Goal: Information Seeking & Learning: Check status

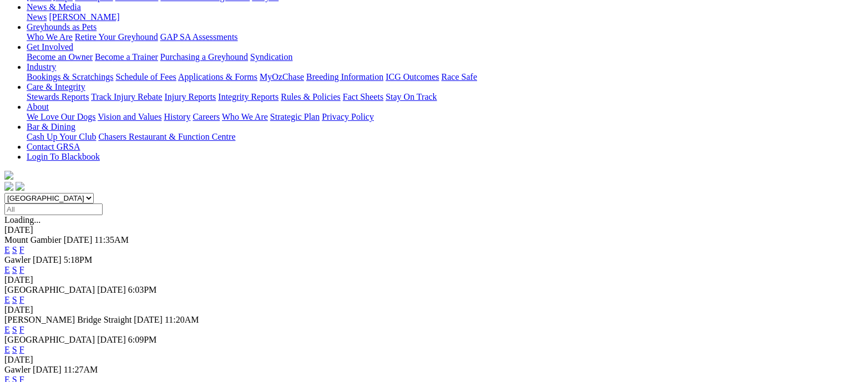
scroll to position [222, 0]
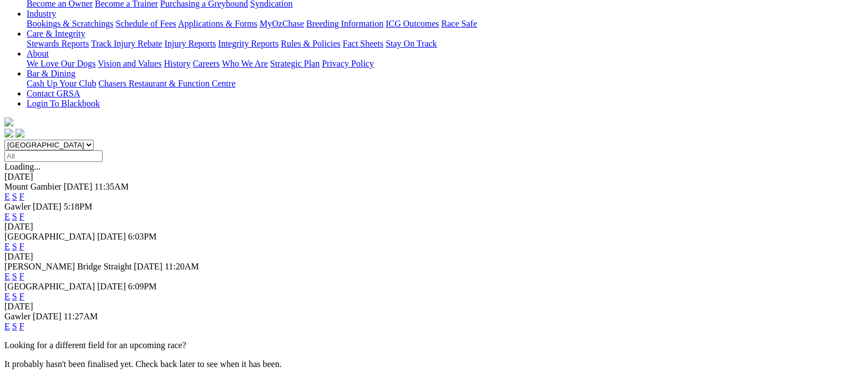
click at [24, 212] on link "F" at bounding box center [21, 216] width 5 height 9
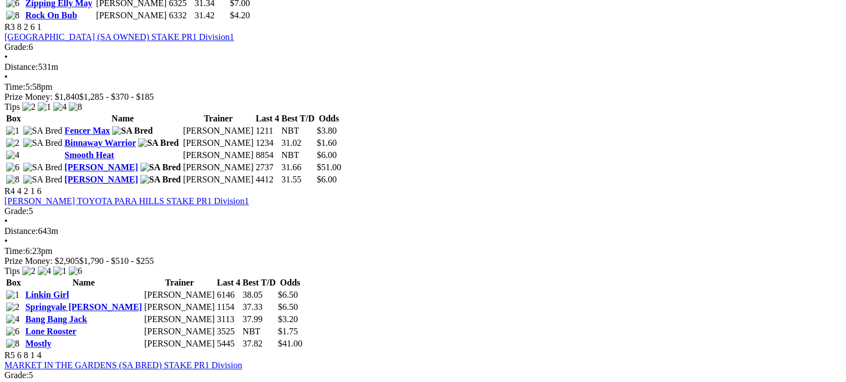
scroll to position [888, 0]
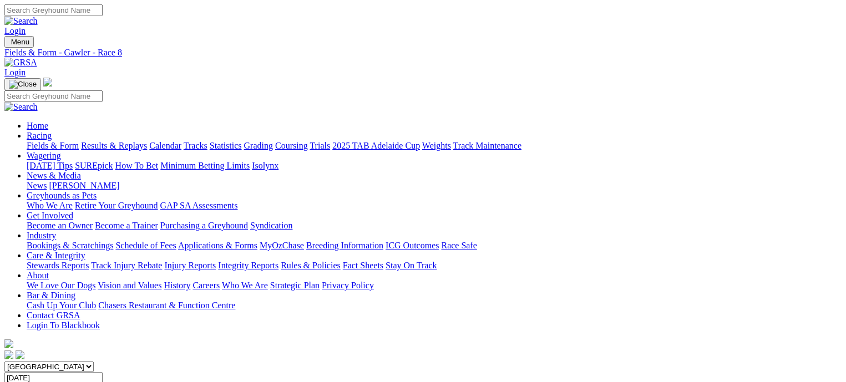
scroll to position [222, 0]
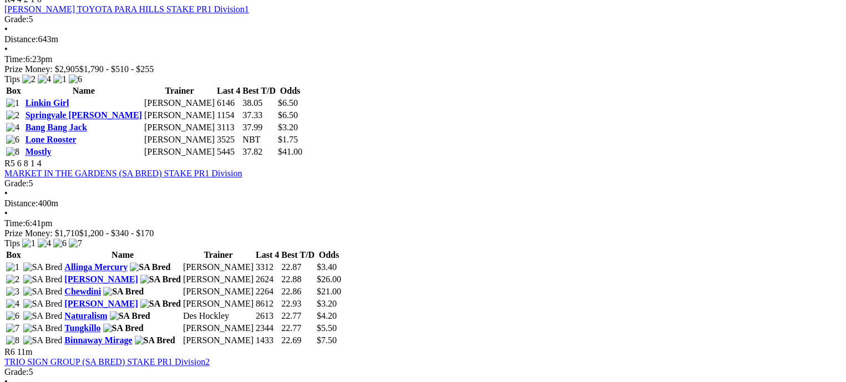
scroll to position [1054, 0]
